Goal: Task Accomplishment & Management: Manage account settings

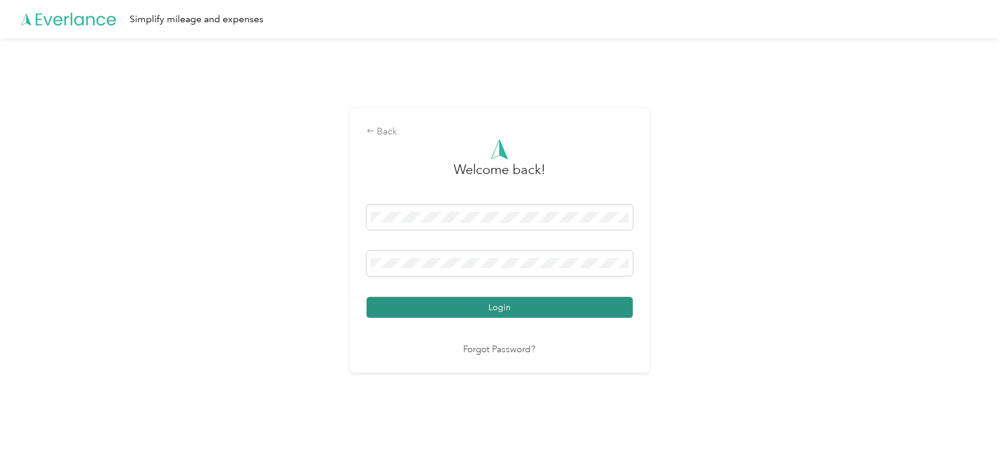
click at [499, 309] on button "Login" at bounding box center [499, 307] width 266 height 21
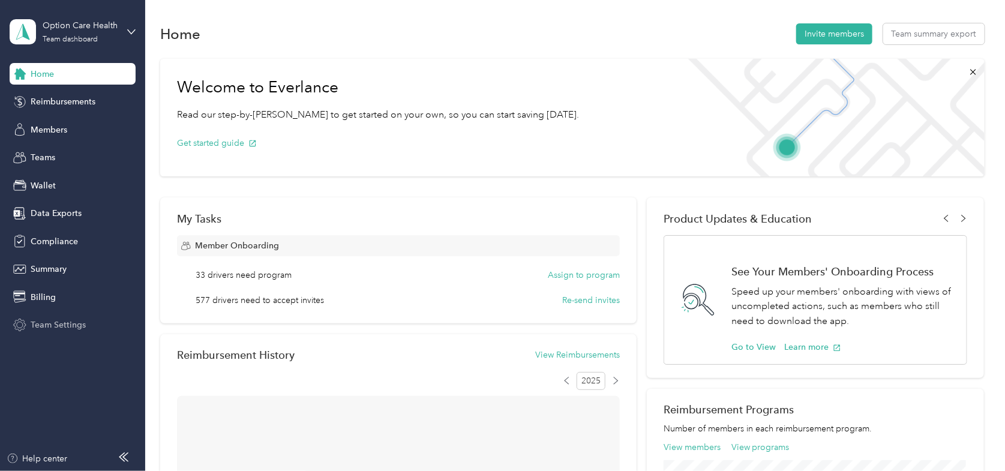
click at [40, 319] on span "Team Settings" at bounding box center [58, 325] width 55 height 13
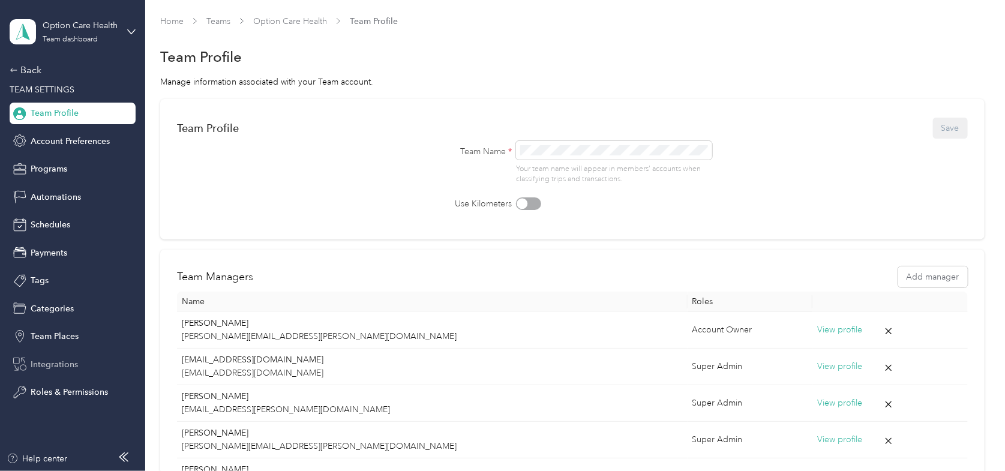
click at [41, 365] on span "Integrations" at bounding box center [54, 364] width 47 height 13
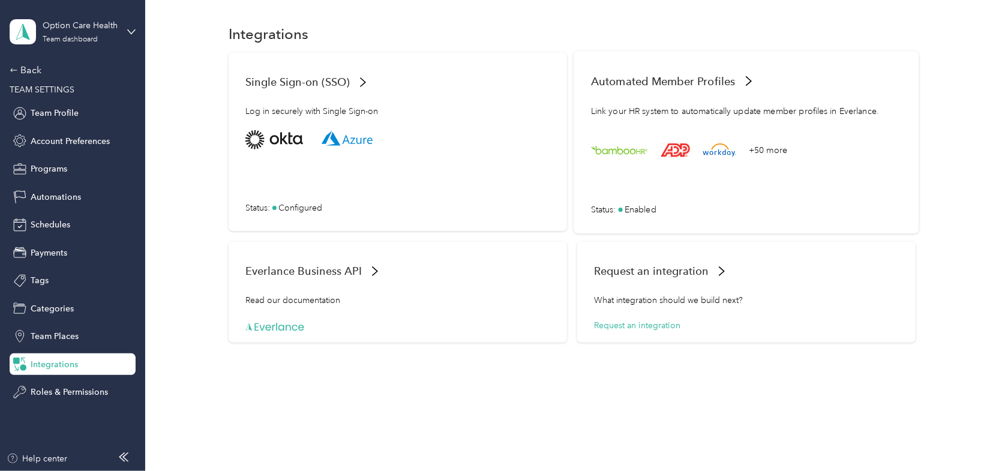
click at [631, 206] on span "Enabled" at bounding box center [640, 209] width 32 height 13
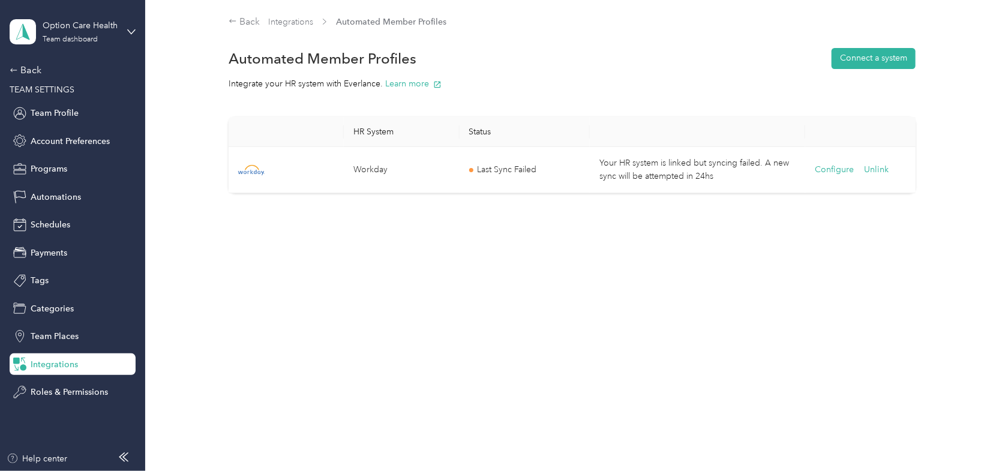
click at [122, 32] on div "Option Care Health Team dashboard" at bounding box center [73, 32] width 126 height 42
click at [80, 155] on div "Log out" at bounding box center [203, 152] width 371 height 21
